Goal: Task Accomplishment & Management: Complete application form

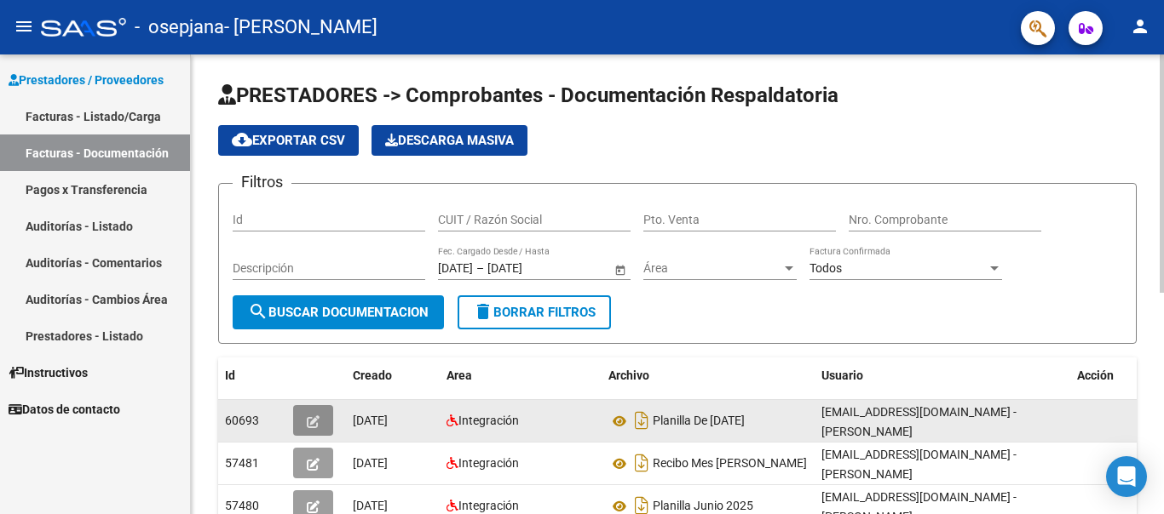
click at [309, 421] on icon "button" at bounding box center [313, 422] width 13 height 13
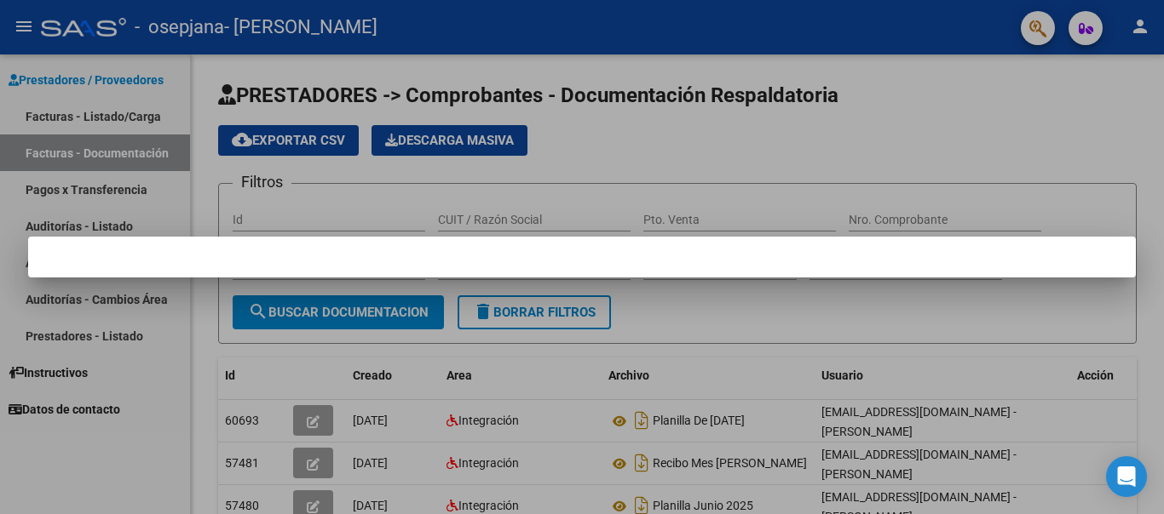
click at [718, 168] on div at bounding box center [582, 257] width 1164 height 514
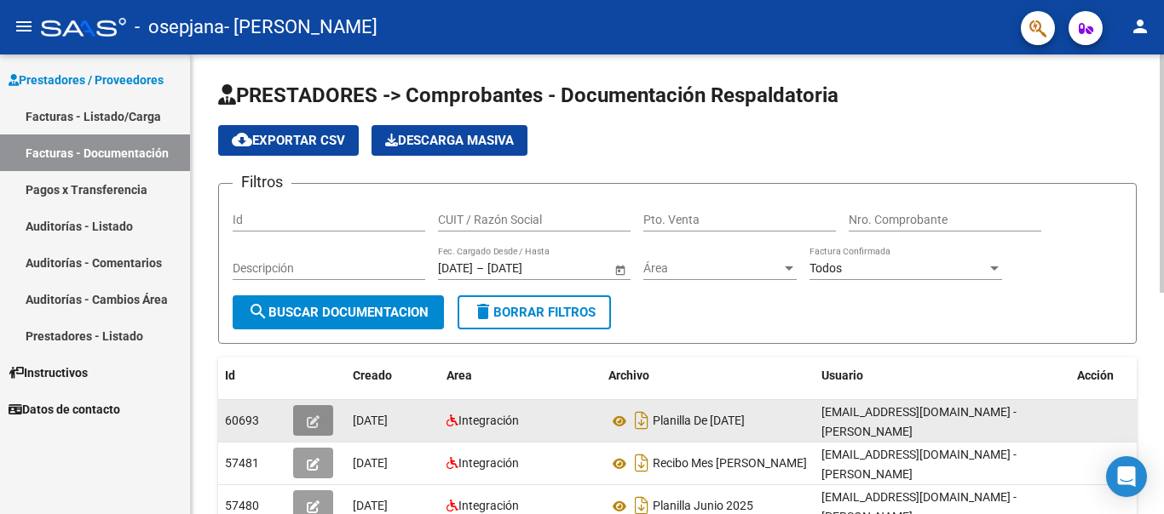
click at [310, 428] on span "button" at bounding box center [313, 420] width 13 height 15
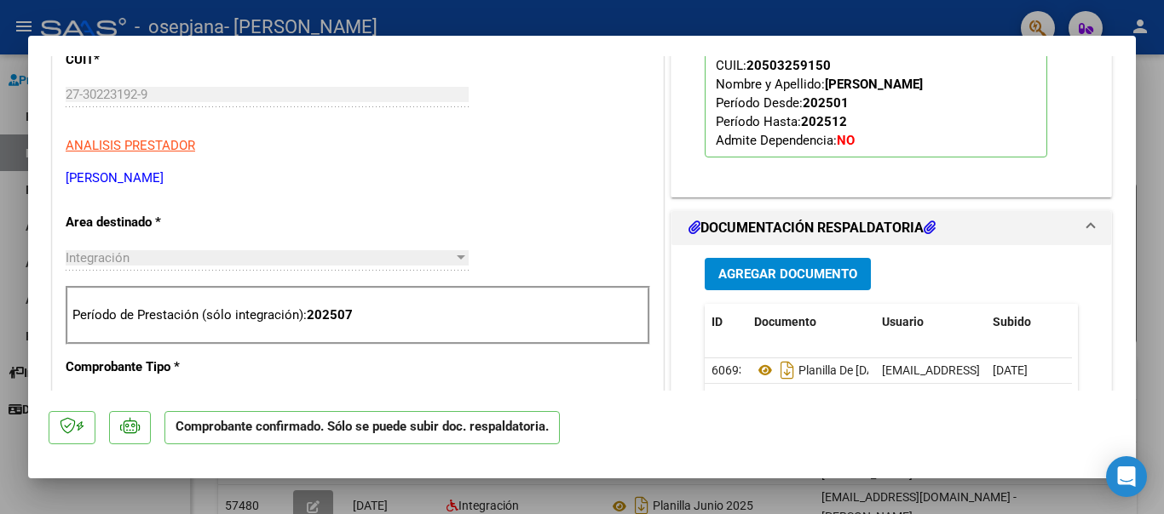
scroll to position [480, 0]
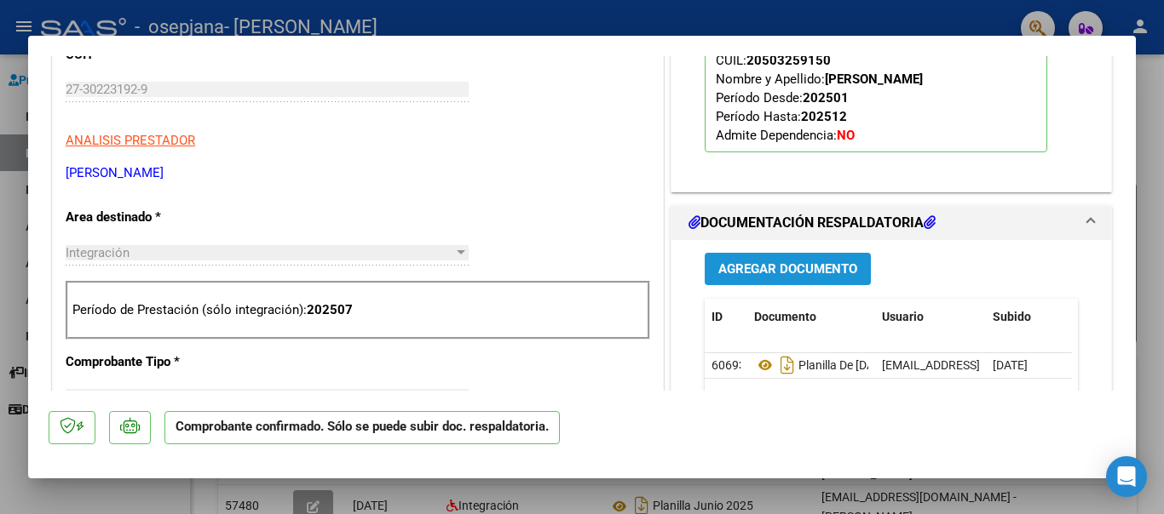
click at [831, 264] on span "Agregar Documento" at bounding box center [787, 269] width 139 height 15
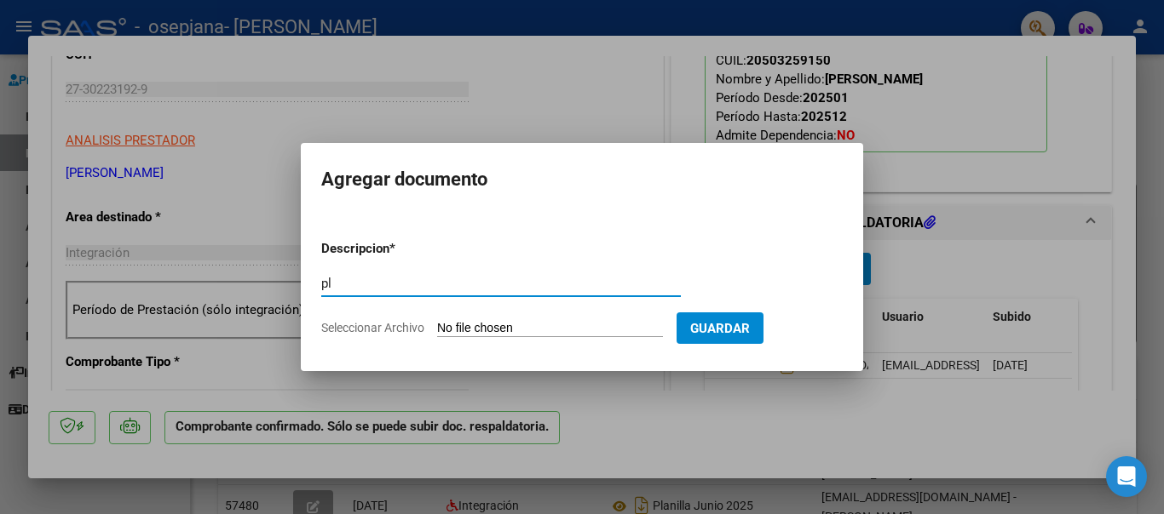
type input "p"
type input "recibo mayo"
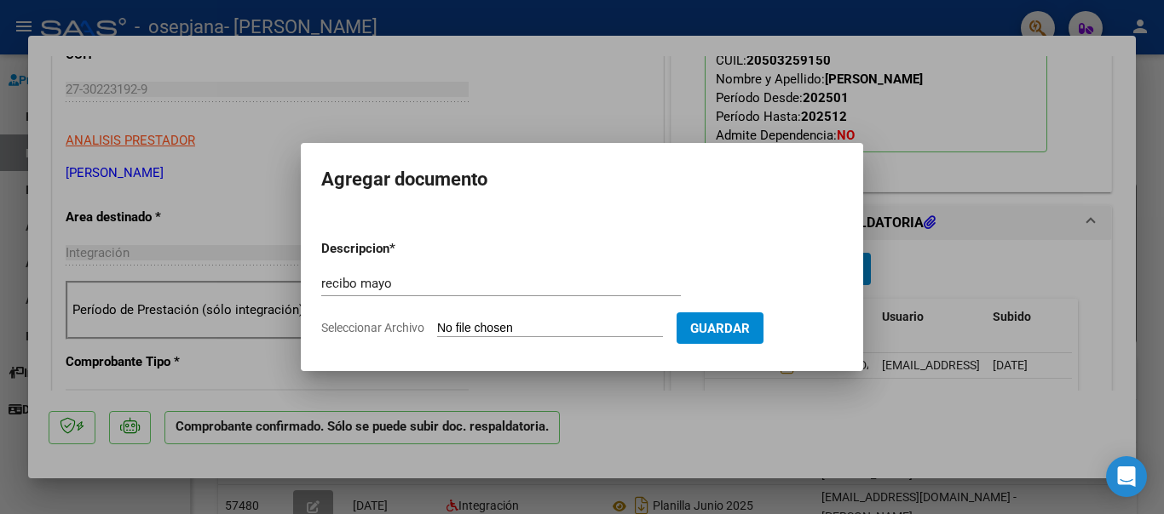
click at [527, 325] on input "Seleccionar Archivo" at bounding box center [550, 329] width 226 height 16
type input "C:\fakepath\recibo [PERSON_NAME].png"
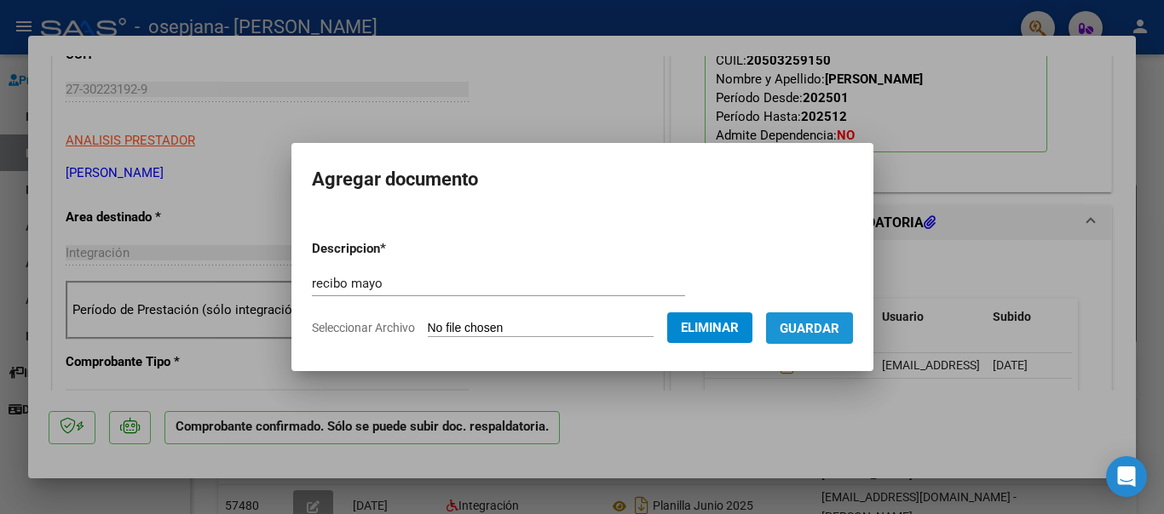
click at [839, 320] on span "Guardar" at bounding box center [809, 327] width 60 height 15
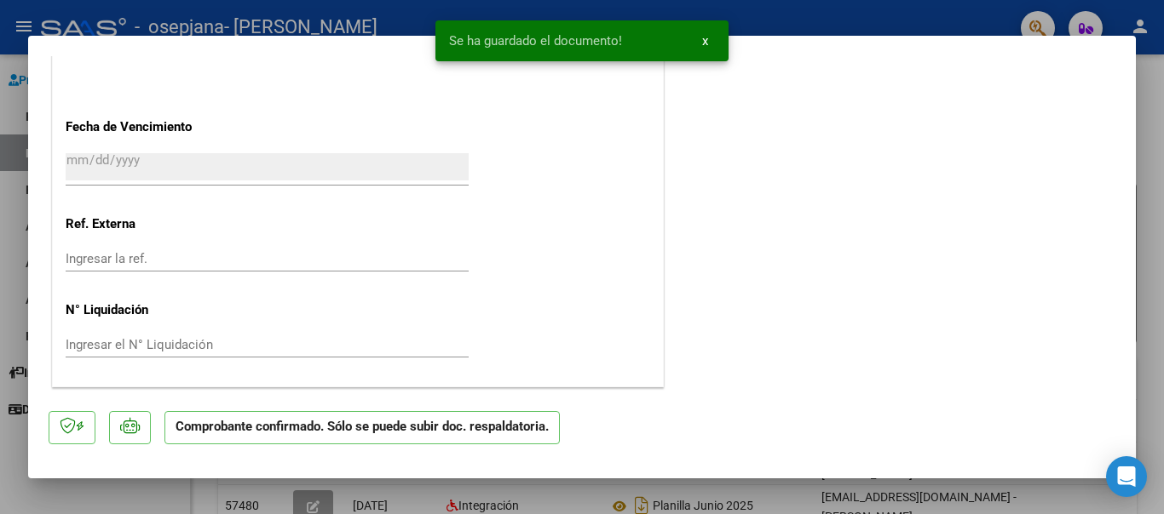
scroll to position [0, 0]
